Goal: Transaction & Acquisition: Purchase product/service

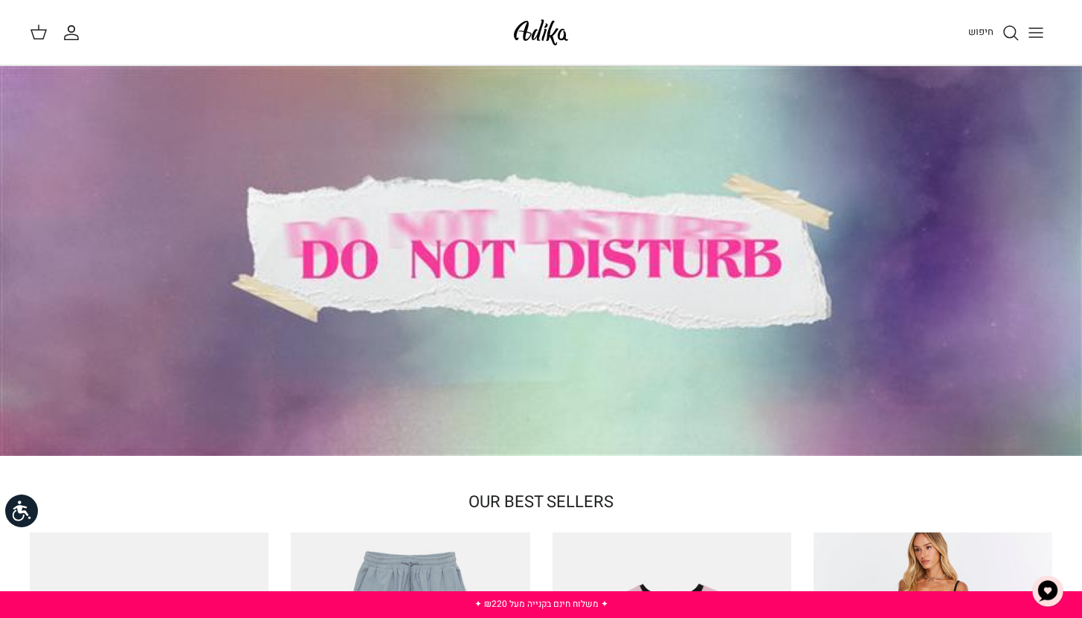
click at [1012, 40] on icon "חיפוש" at bounding box center [1011, 33] width 18 height 18
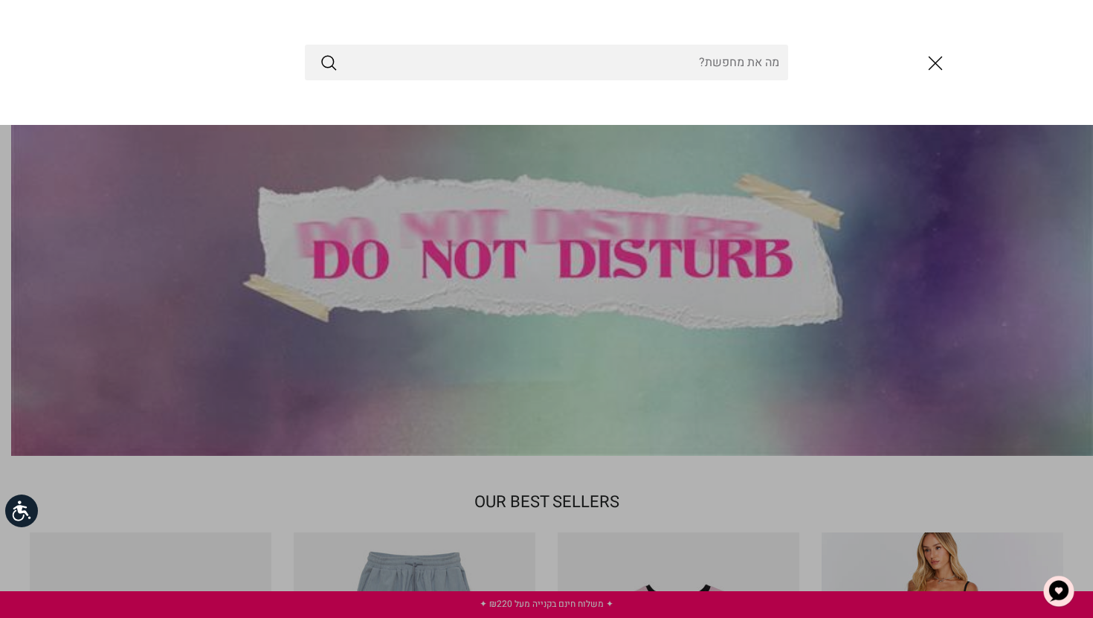
click at [922, 210] on link "Toggle menu" at bounding box center [546, 309] width 1093 height 618
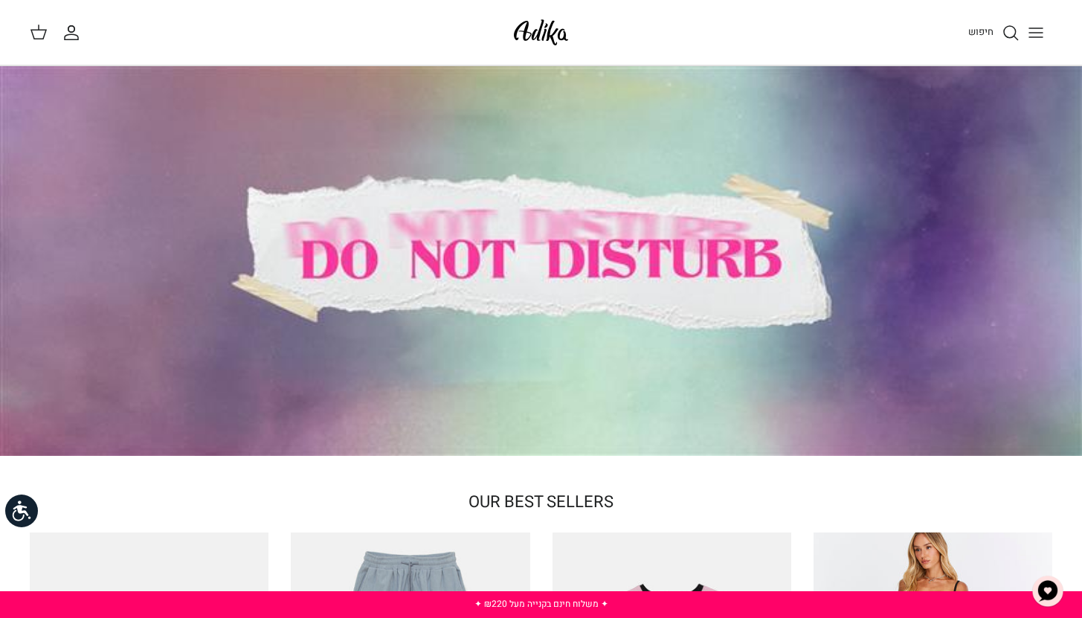
click at [1035, 24] on icon "Toggle menu" at bounding box center [1036, 33] width 18 height 18
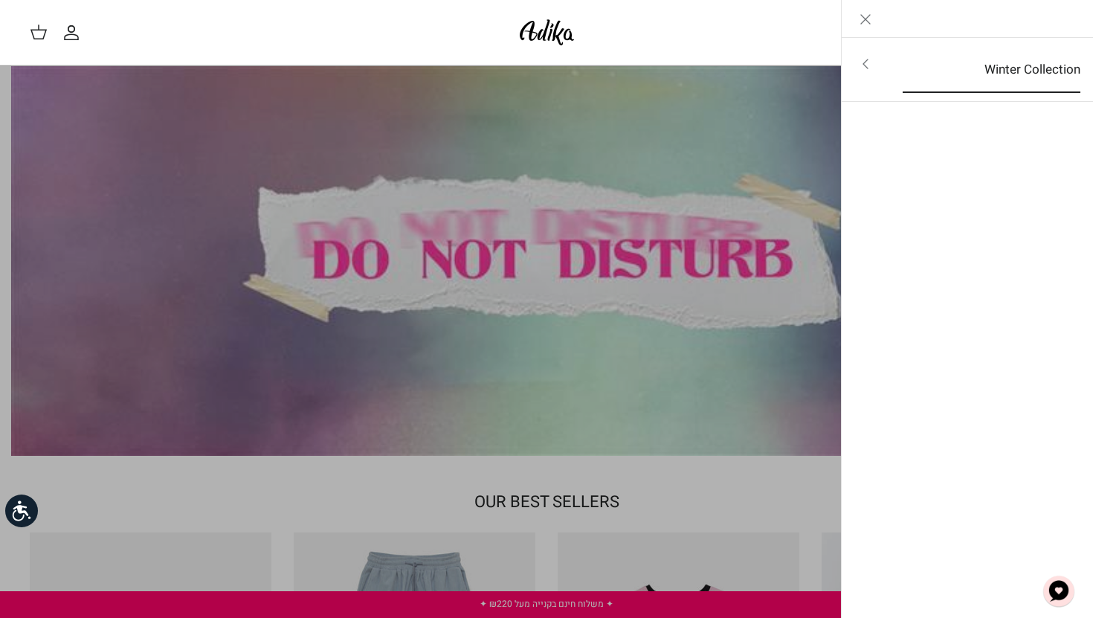
click at [1010, 66] on link "Winter Collection" at bounding box center [992, 70] width 205 height 46
click at [1010, 66] on link "לכל הפריטים" at bounding box center [967, 65] width 237 height 37
